Goal: Find specific page/section: Find specific page/section

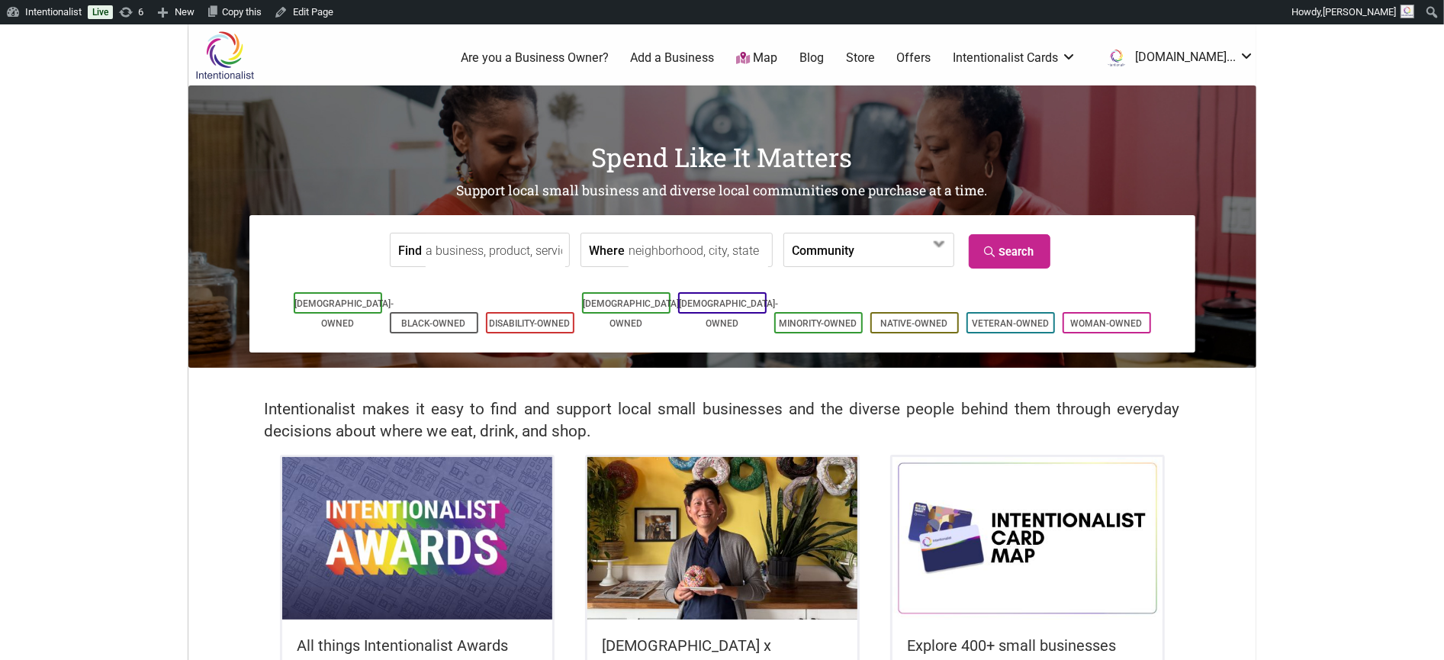
click at [459, 251] on input "Find" at bounding box center [496, 250] width 140 height 34
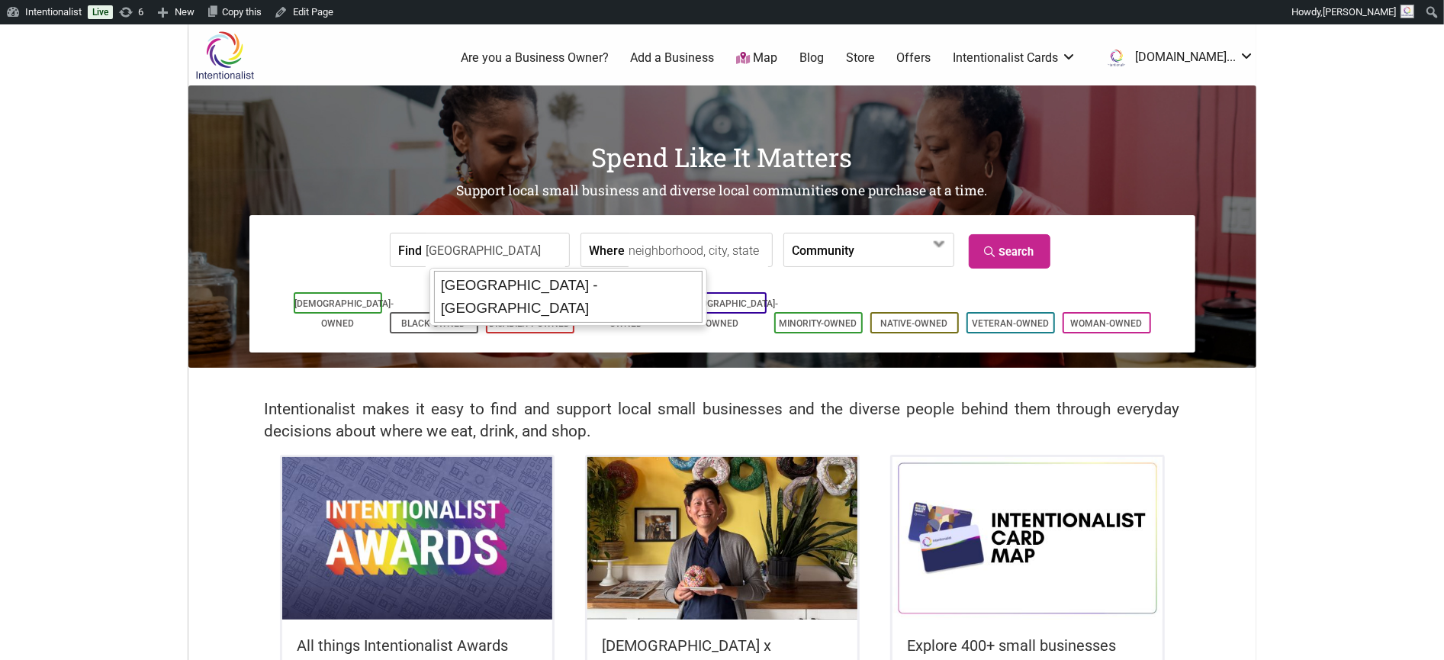
click at [465, 285] on div "[GEOGRAPHIC_DATA] - [GEOGRAPHIC_DATA]" at bounding box center [568, 297] width 269 height 52
type input "[GEOGRAPHIC_DATA] - [GEOGRAPHIC_DATA]"
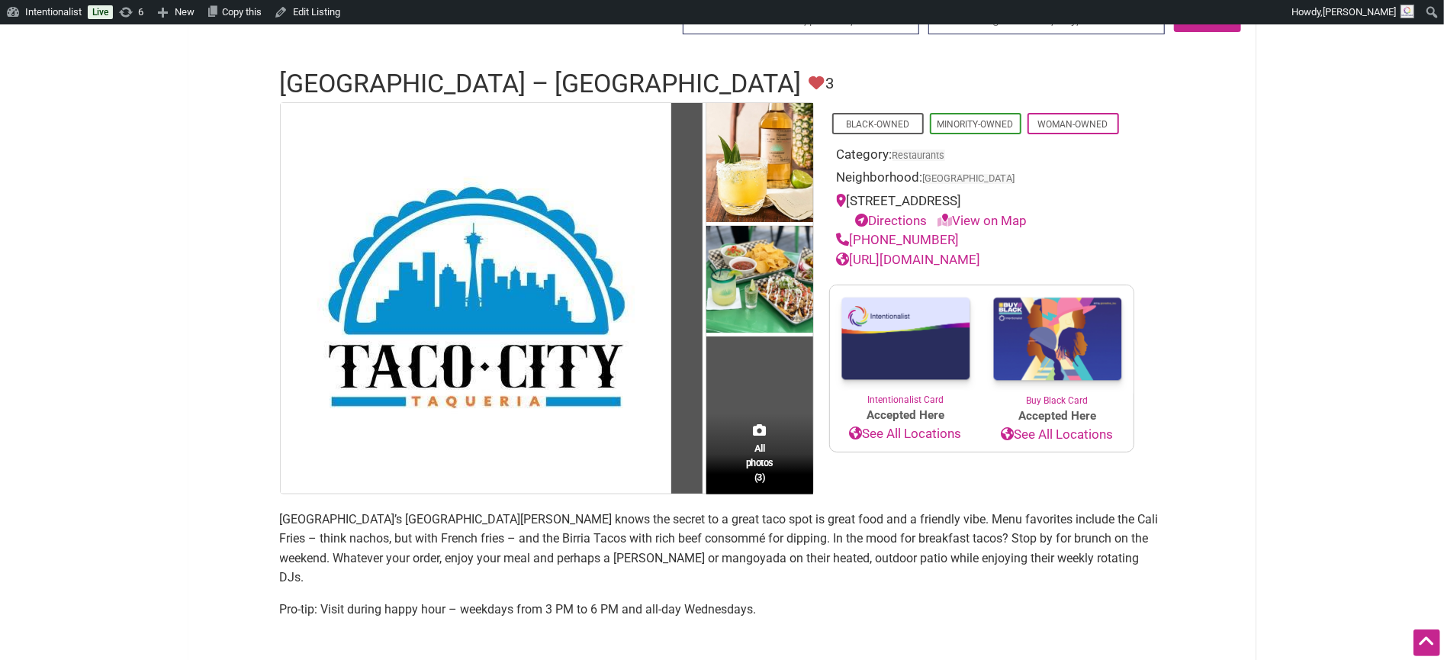
scroll to position [72, 0]
